Goal: Information Seeking & Learning: Stay updated

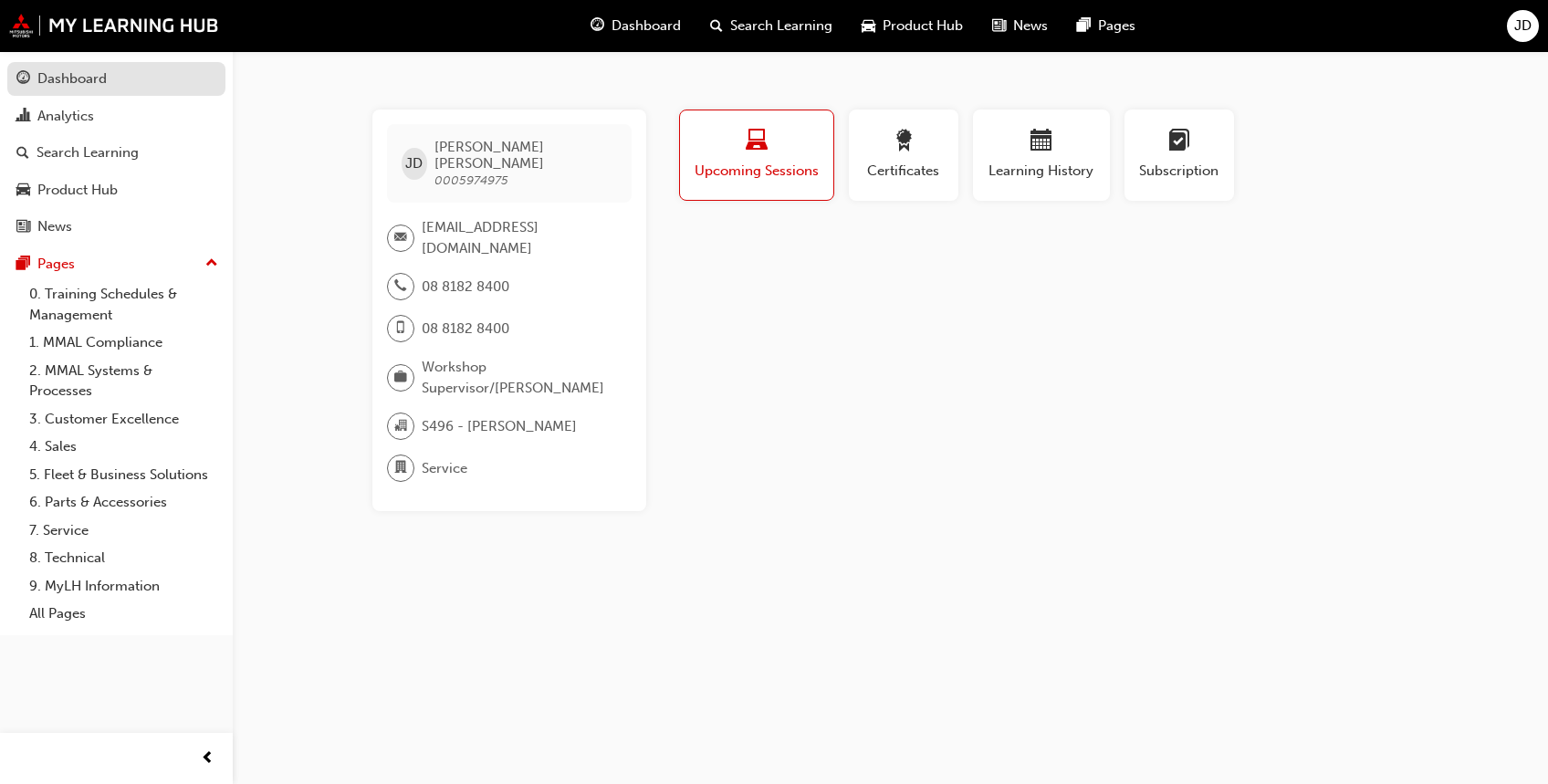
click at [114, 62] on link "Dashboard" at bounding box center [116, 79] width 218 height 34
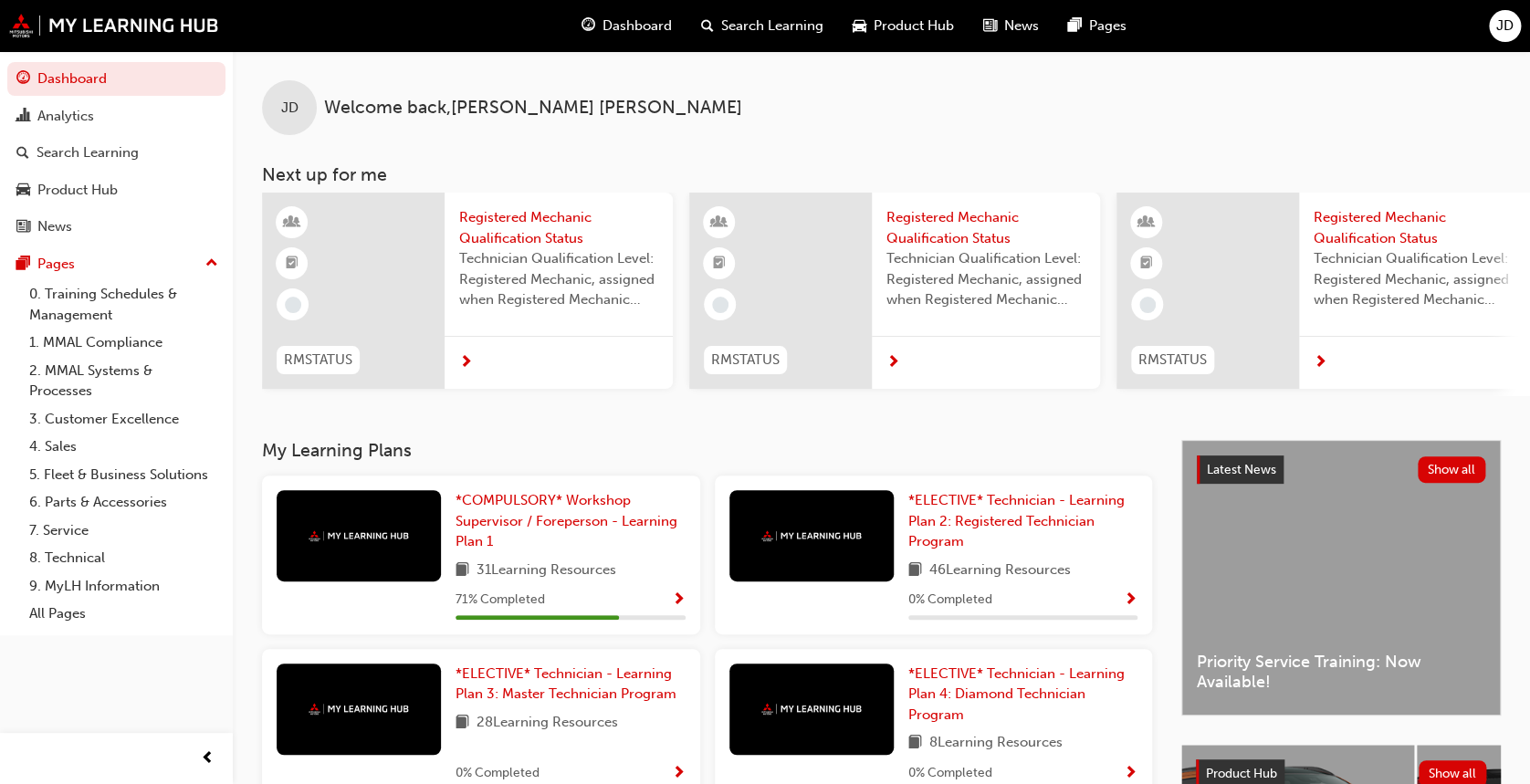
click at [1018, 16] on span "News" at bounding box center [1022, 26] width 35 height 21
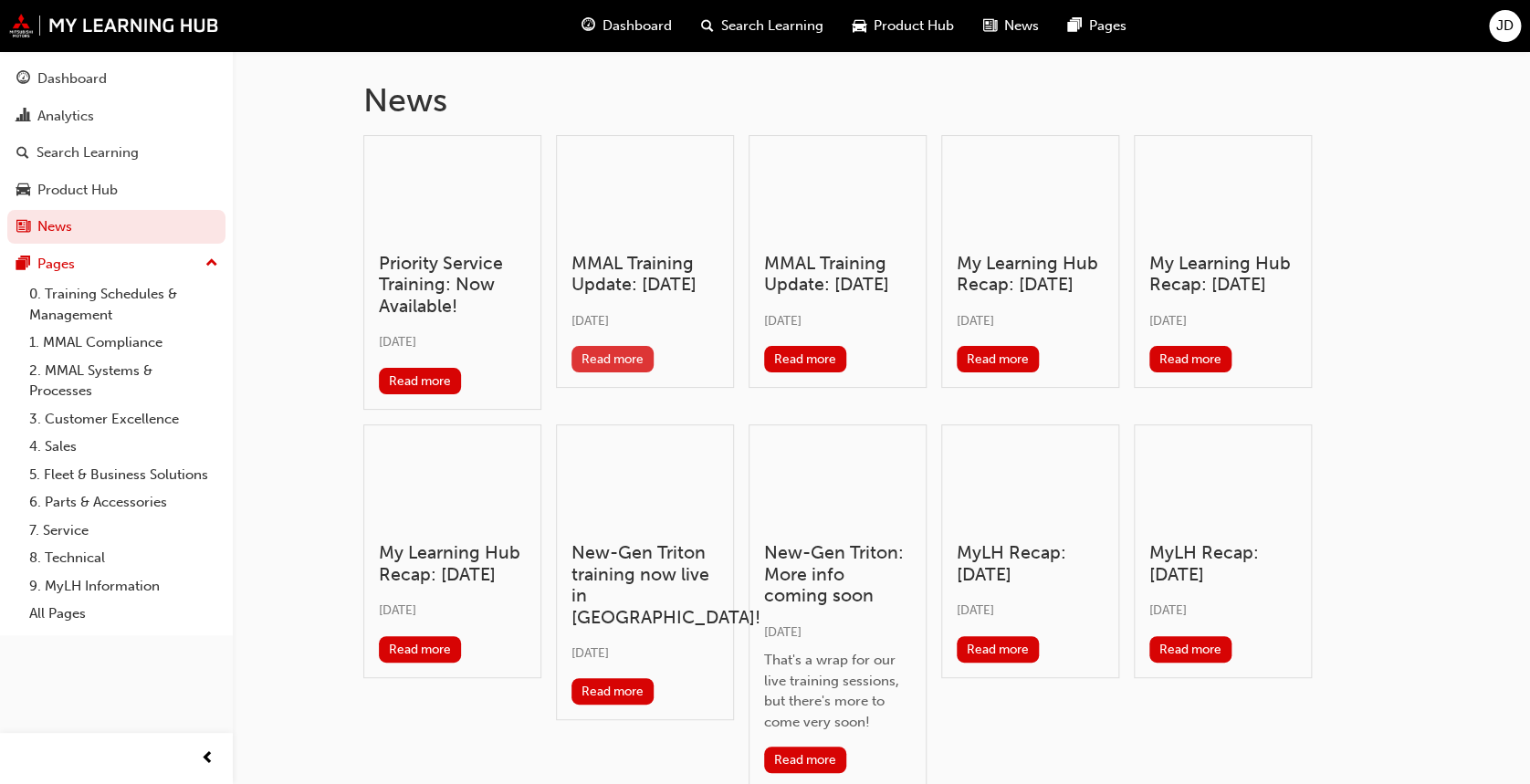
click at [623, 369] on button "Read more" at bounding box center [613, 358] width 83 height 27
